Goal: Information Seeking & Learning: Find specific fact

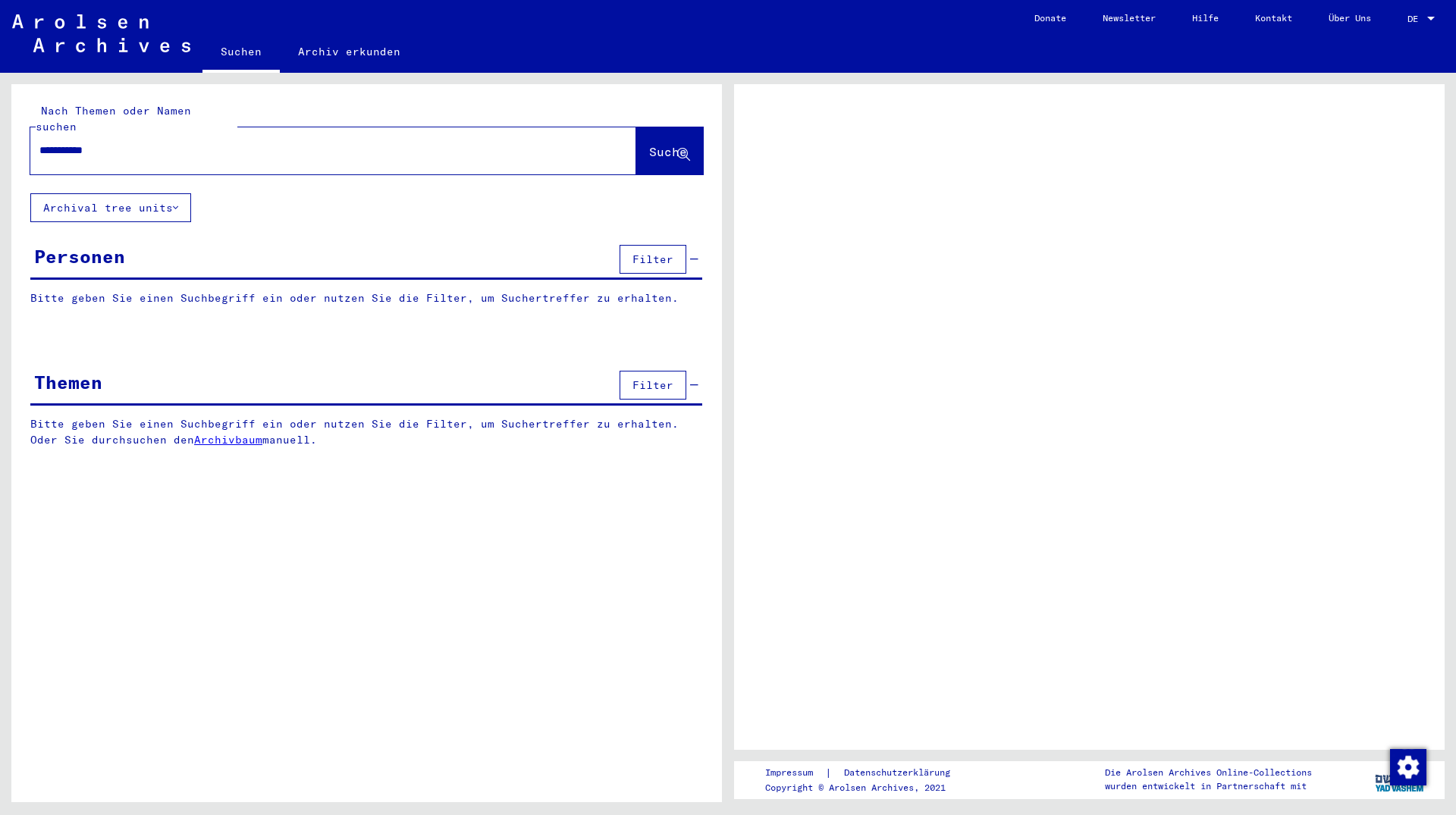
type input "**********"
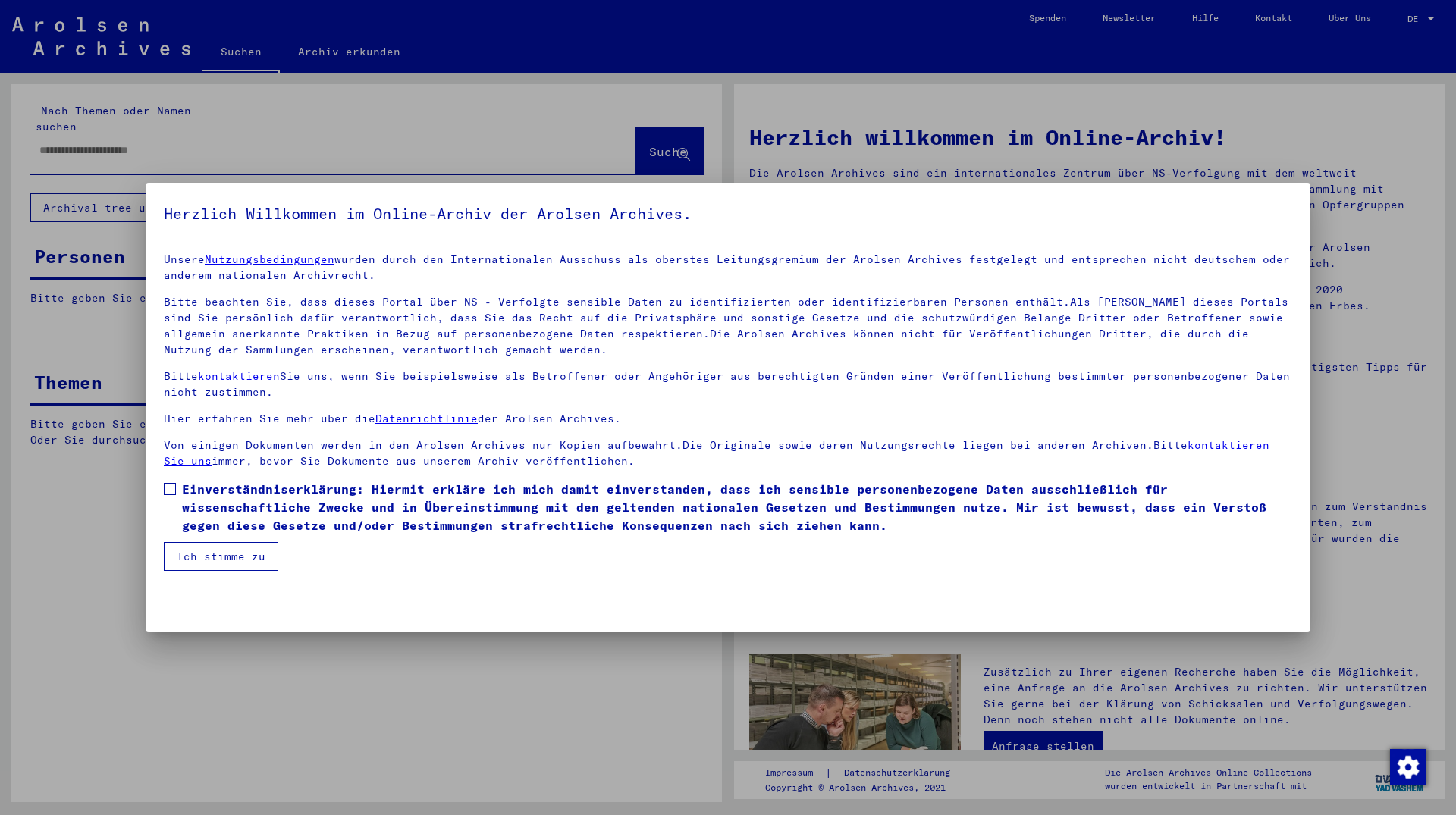
click at [236, 499] on span "Einverständniserklärung: Hiermit erkläre ich mich damit einverstanden, dass ich…" at bounding box center [737, 507] width 1110 height 54
click at [209, 561] on button "Ich stimme zu" at bounding box center [220, 556] width 114 height 29
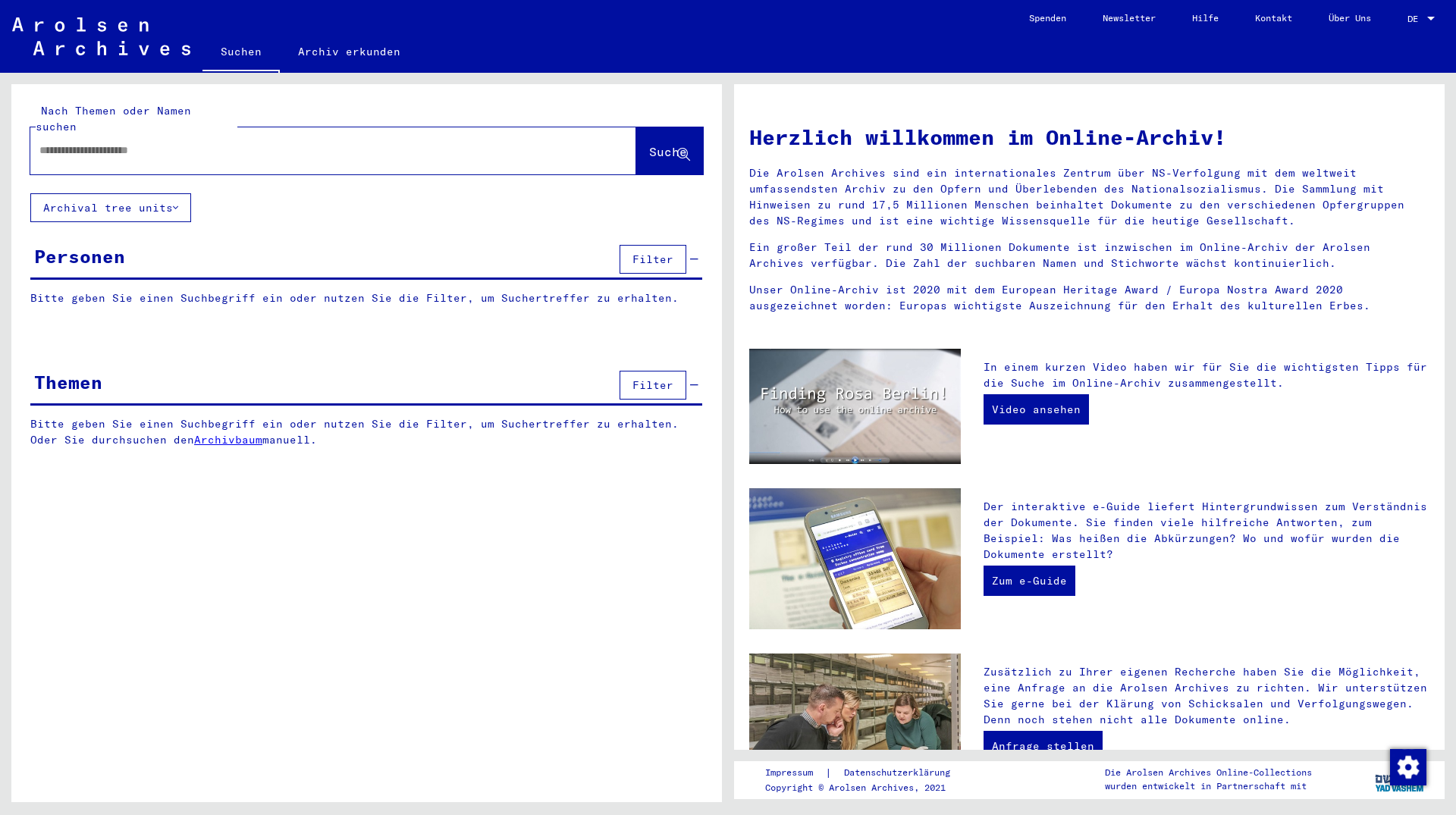
click at [88, 149] on div at bounding box center [333, 150] width 606 height 47
click at [93, 143] on input "text" at bounding box center [315, 150] width 551 height 16
type input "**********"
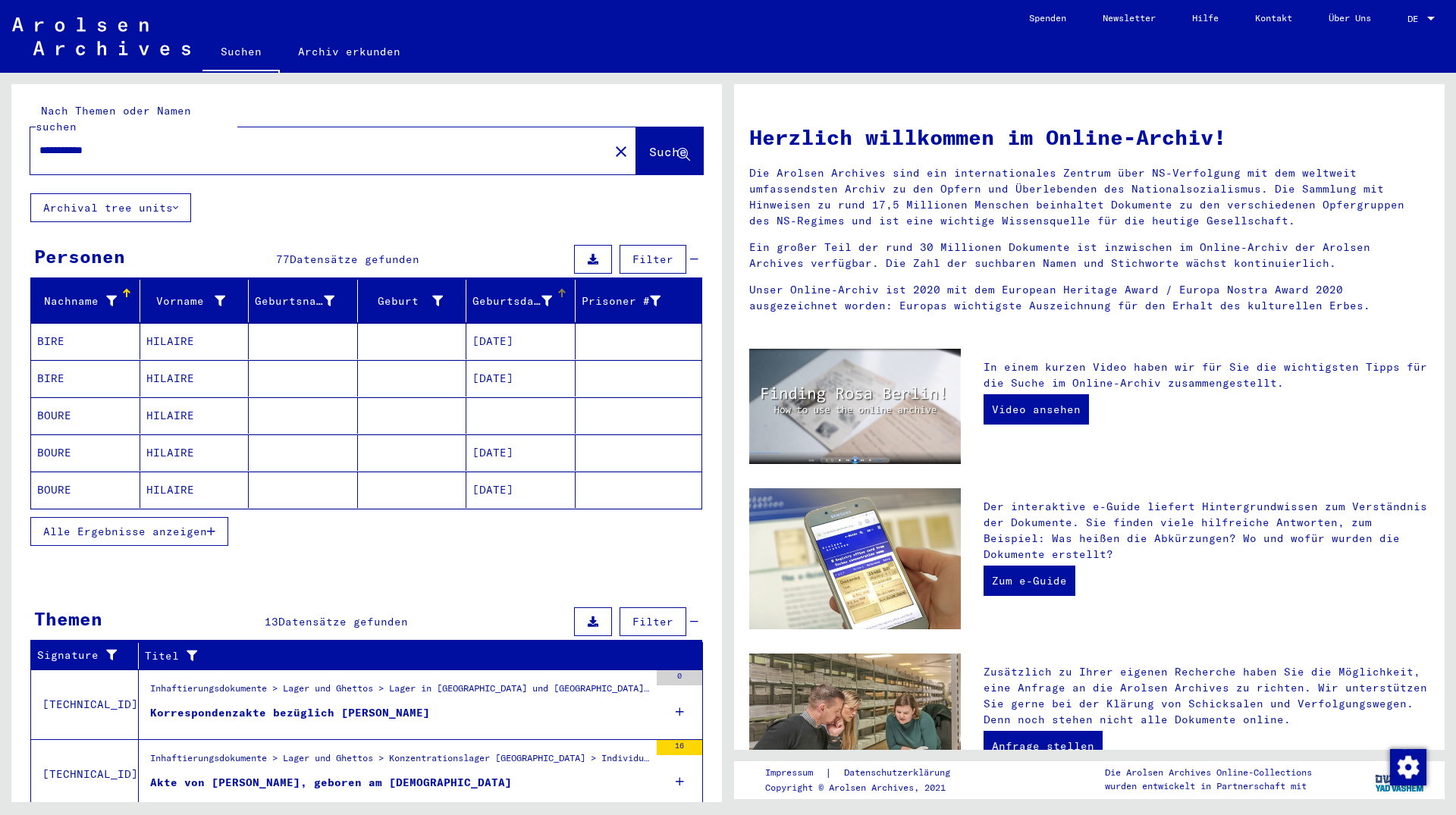
click at [517, 296] on div "Geburtsdatum" at bounding box center [523, 302] width 103 height 25
click at [118, 518] on button "Alle Ergebnisse anzeigen" at bounding box center [129, 532] width 198 height 29
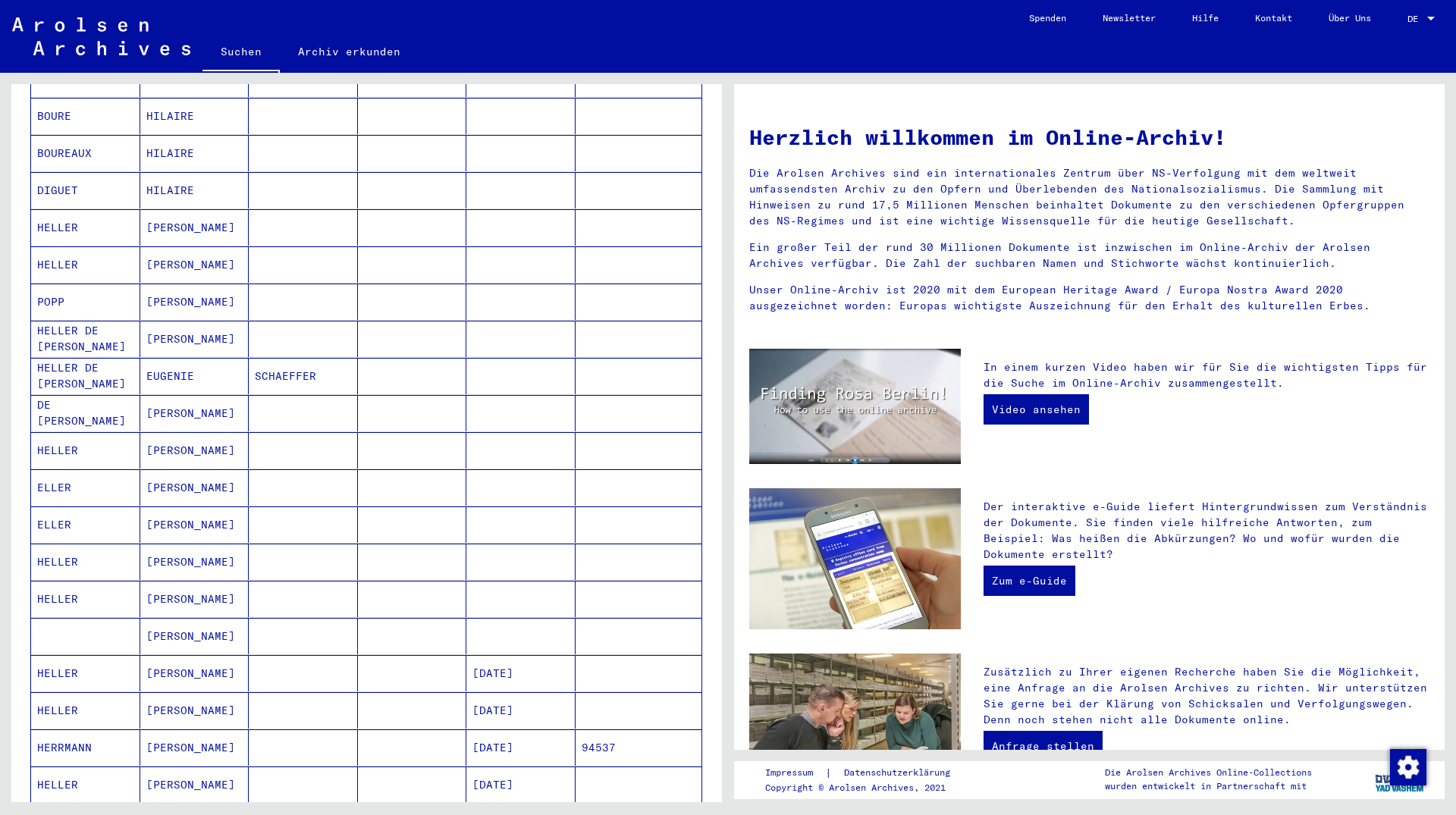
scroll to position [573, 0]
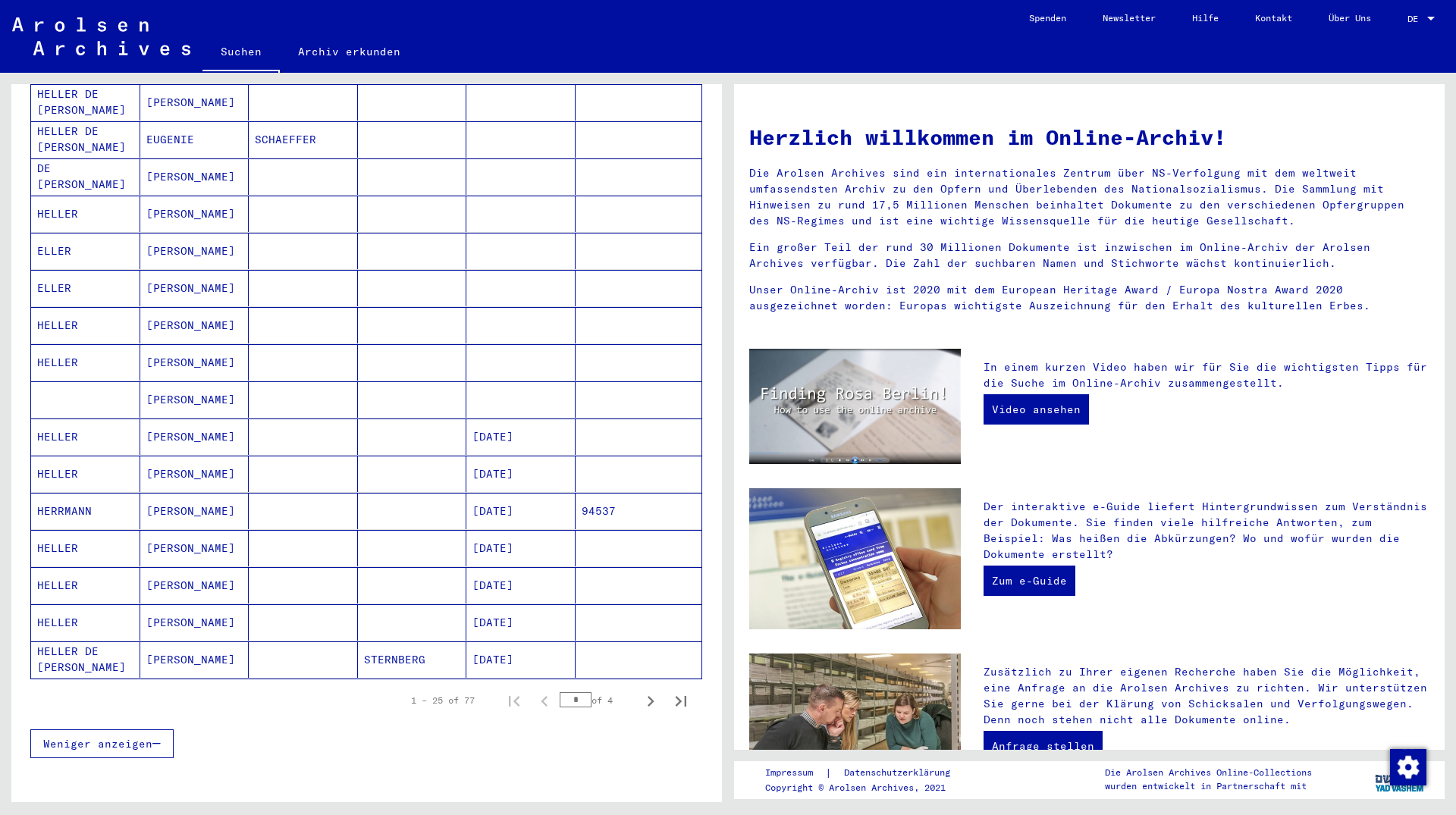
click at [616, 693] on div "1 – 25 of 77 * of 4" at bounding box center [544, 701] width 303 height 30
click at [640, 691] on icon "Next page" at bounding box center [650, 702] width 21 height 21
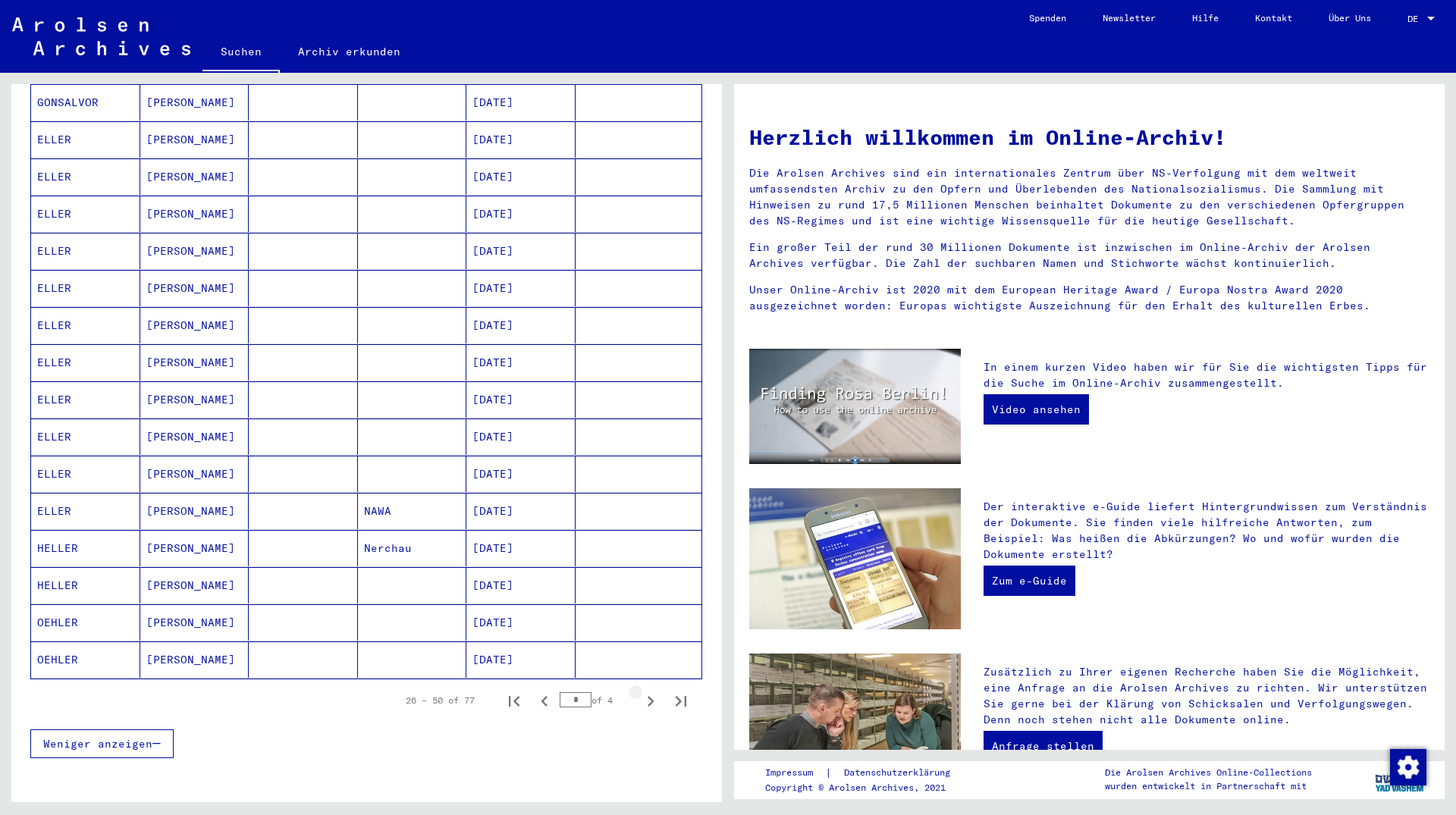
click at [640, 691] on icon "Next page" at bounding box center [650, 702] width 21 height 21
type input "*"
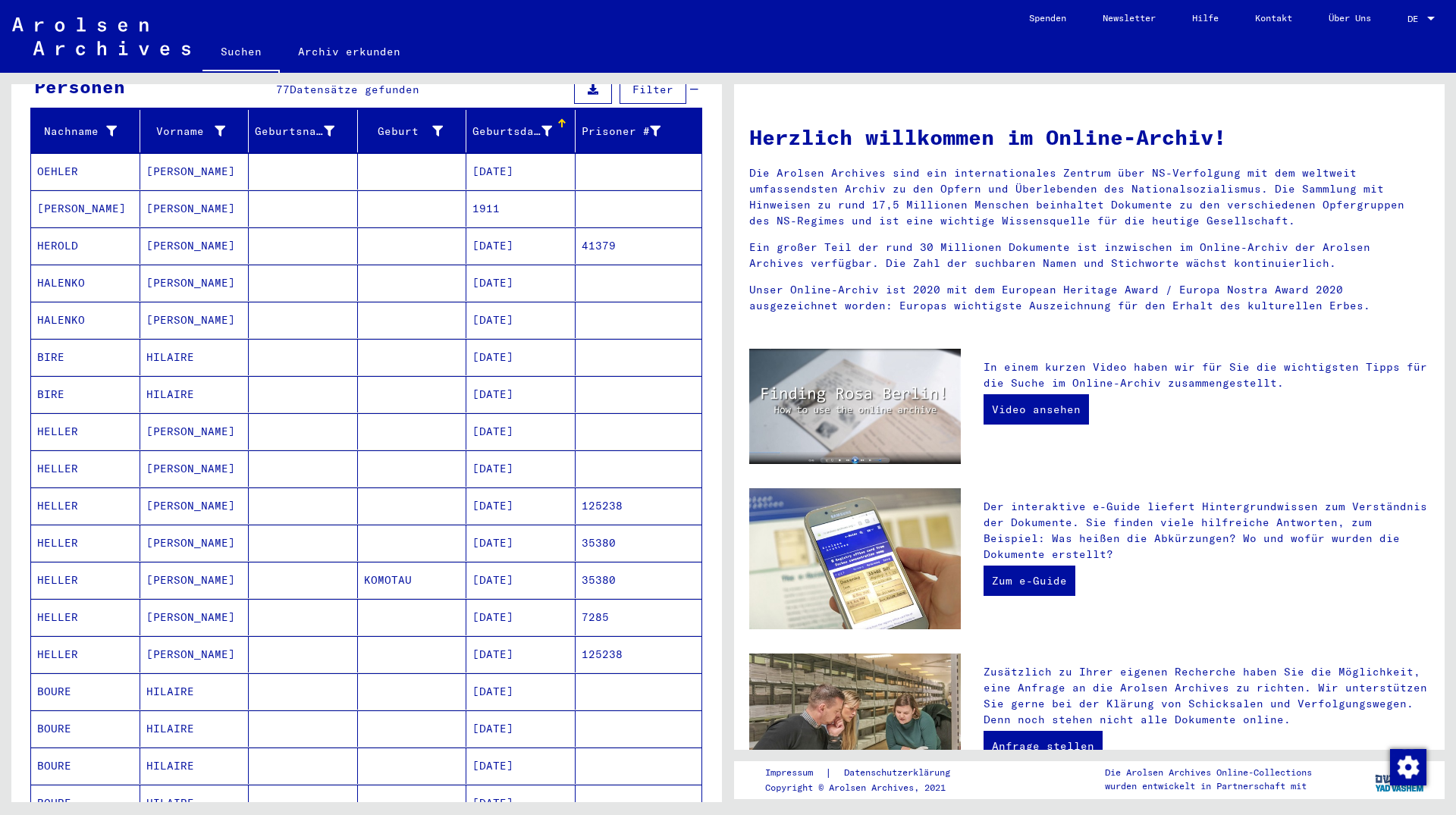
scroll to position [163, 0]
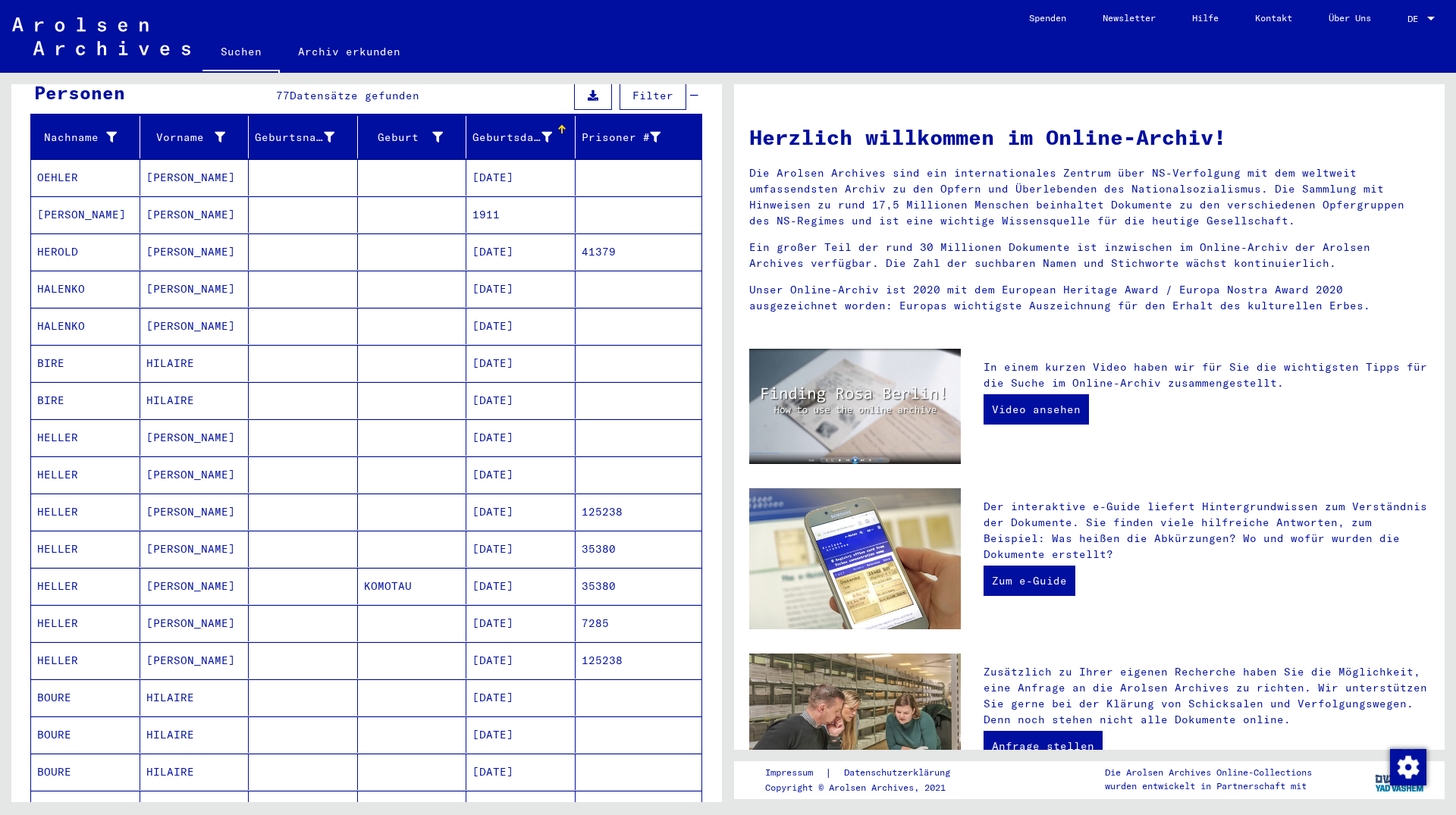
click at [489, 463] on mat-cell "[DATE]" at bounding box center [521, 475] width 109 height 36
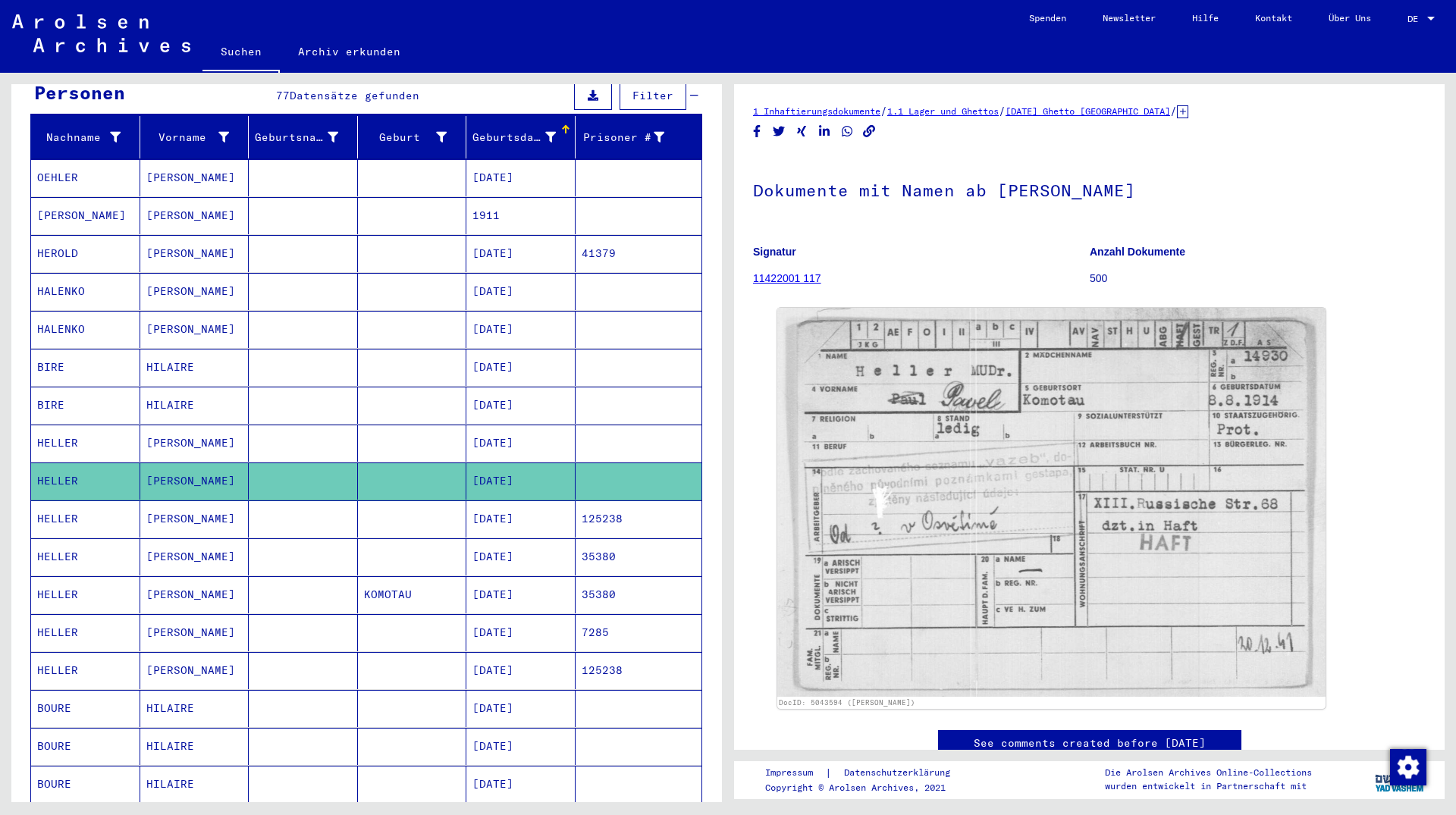
click at [494, 500] on mat-cell "[DATE]" at bounding box center [521, 518] width 109 height 37
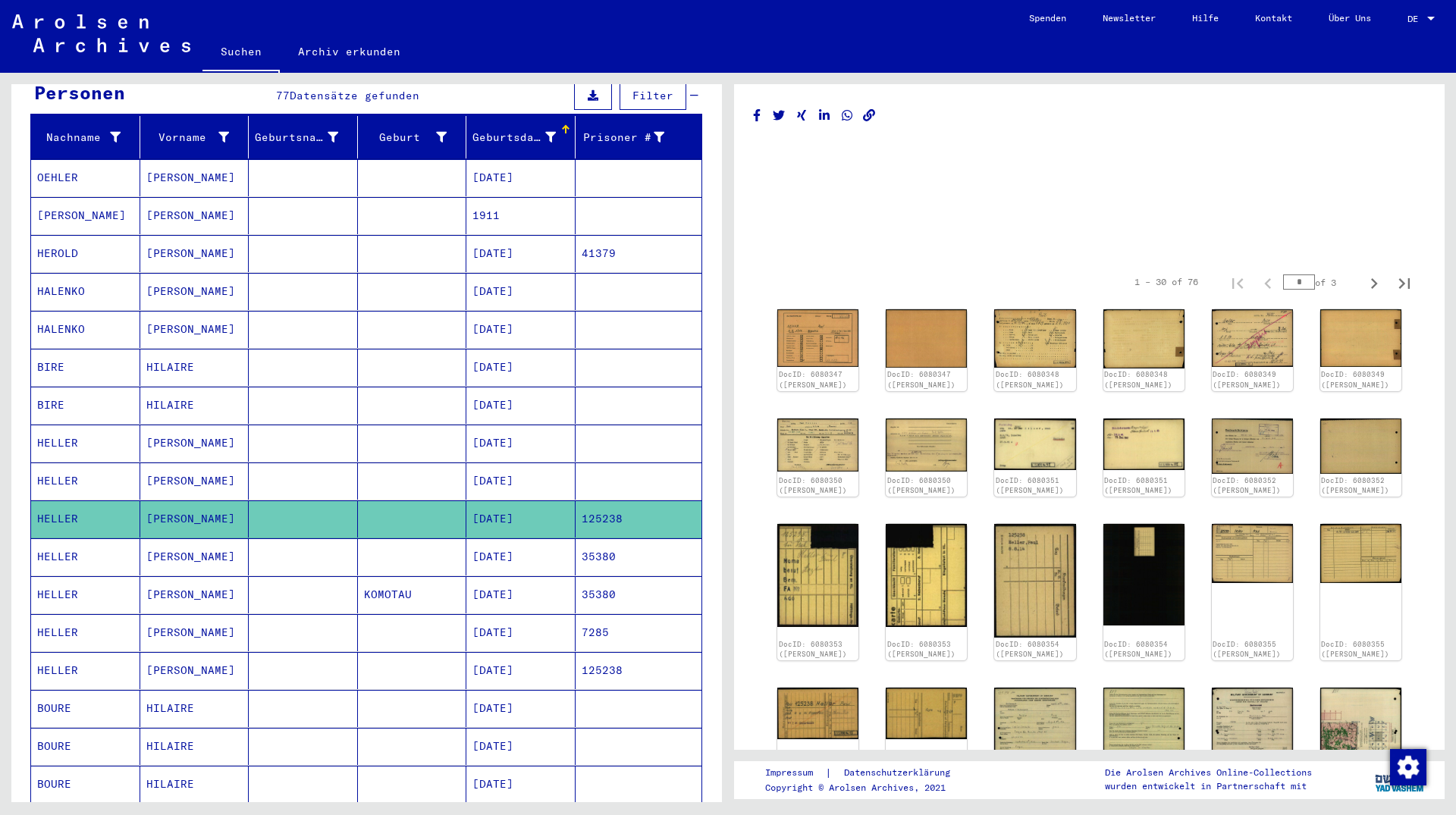
click at [497, 554] on mat-cell "[DATE]" at bounding box center [521, 557] width 109 height 37
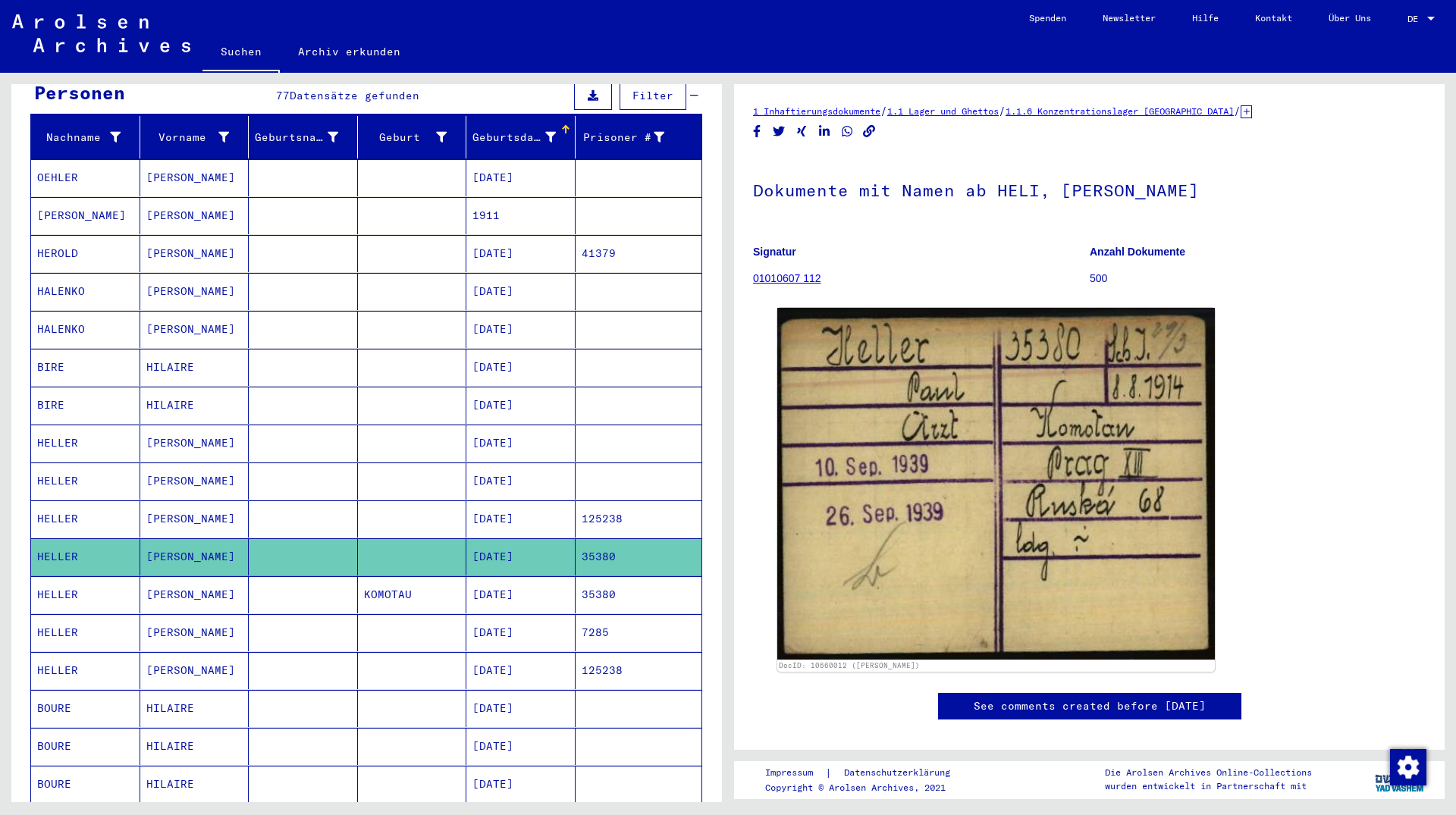
click at [491, 578] on mat-cell "[DATE]" at bounding box center [521, 595] width 109 height 37
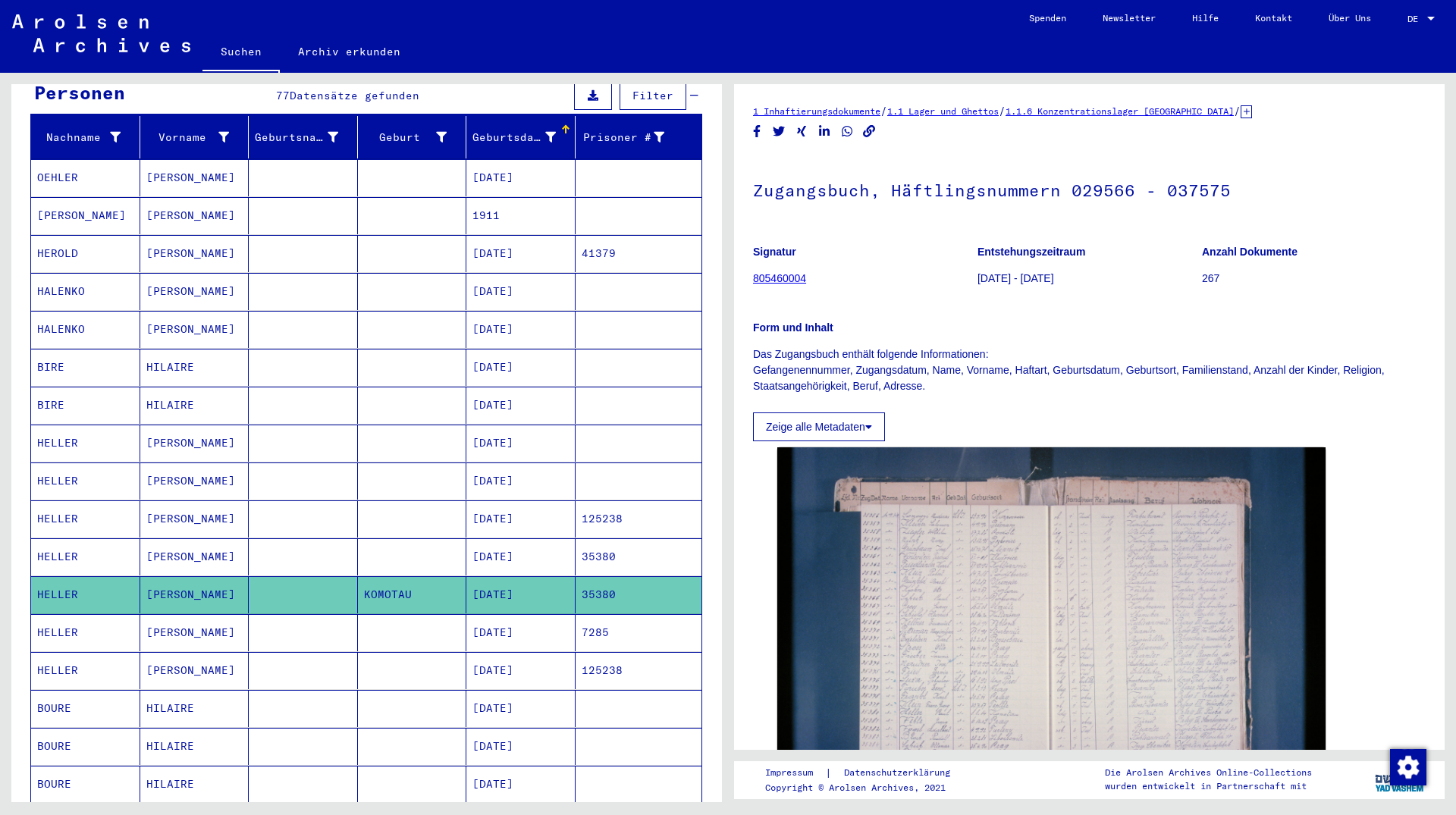
click at [486, 592] on mat-cell "[DATE]" at bounding box center [521, 595] width 109 height 37
click at [484, 615] on mat-cell "[DATE]" at bounding box center [521, 633] width 109 height 37
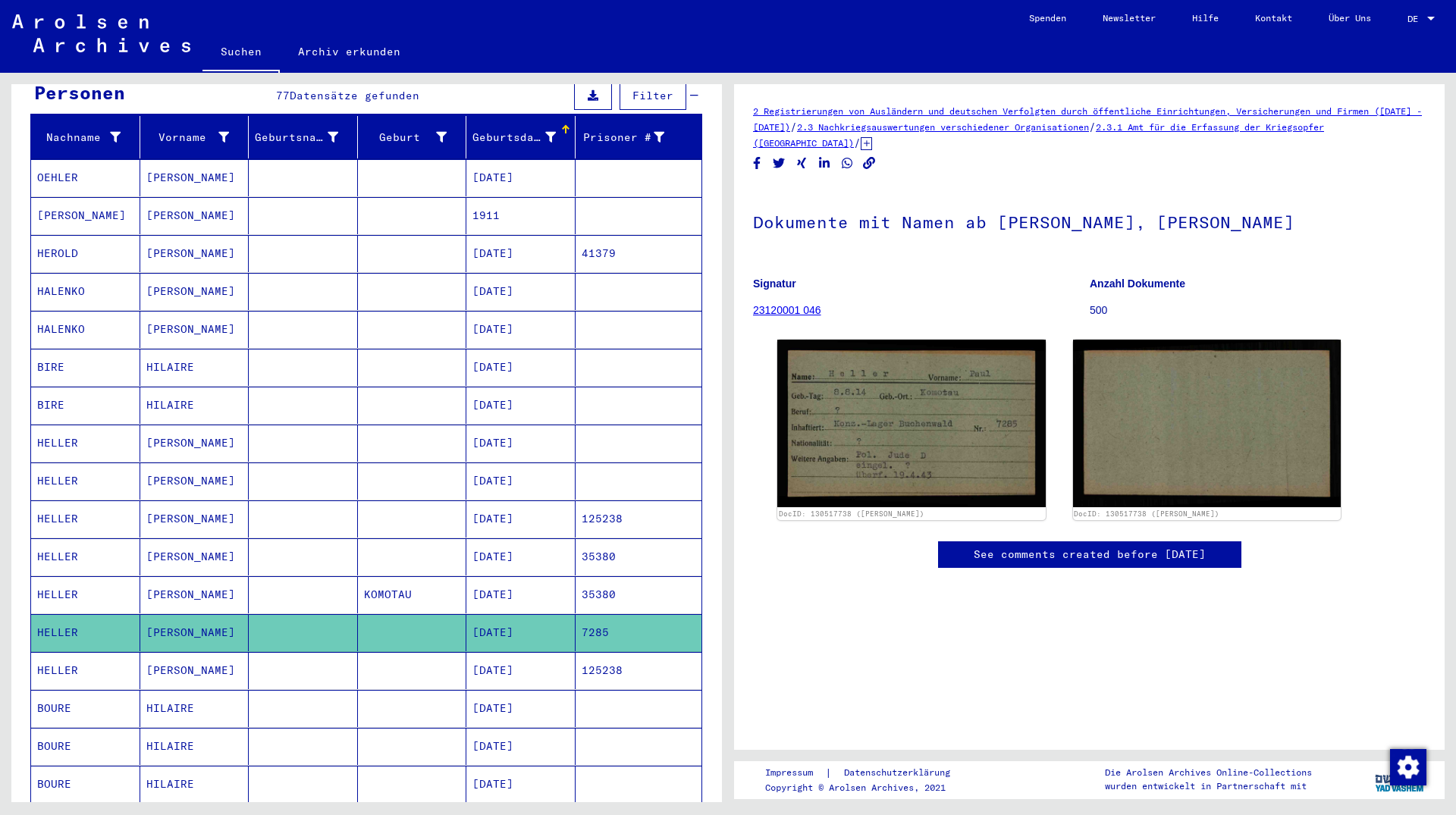
click at [499, 577] on mat-cell "[DATE]" at bounding box center [521, 595] width 109 height 37
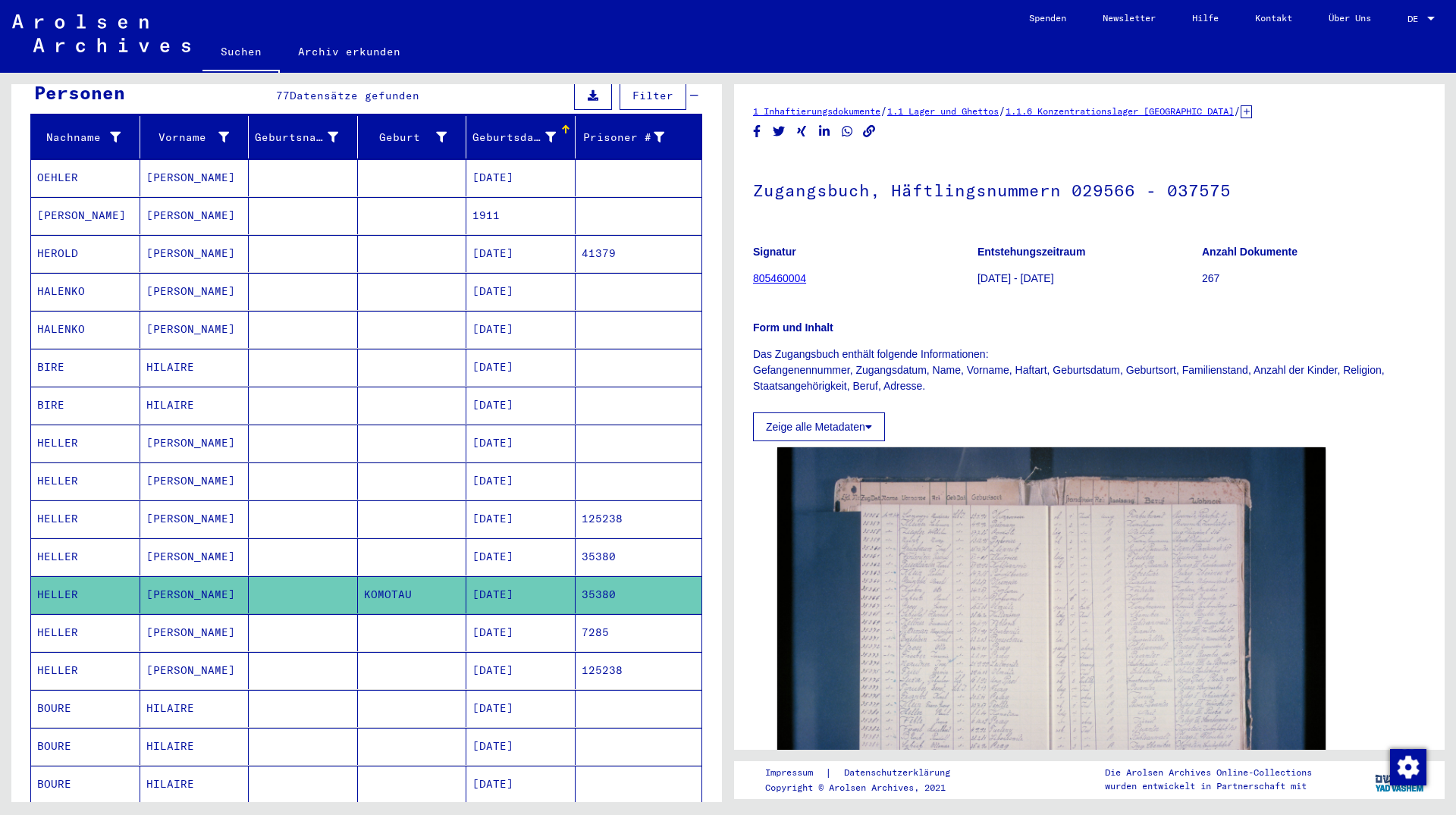
click at [506, 551] on mat-cell "[DATE]" at bounding box center [521, 557] width 109 height 37
